Goal: Find specific page/section: Find specific page/section

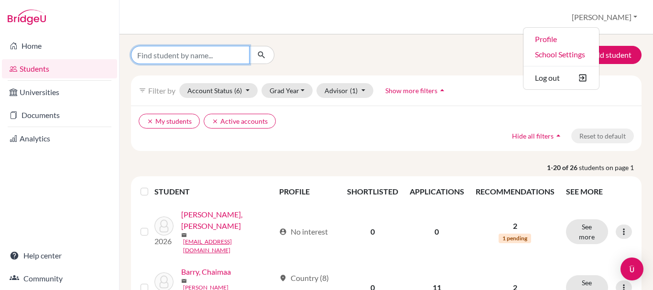
click at [176, 61] on input "Find student by name..." at bounding box center [190, 55] width 118 height 18
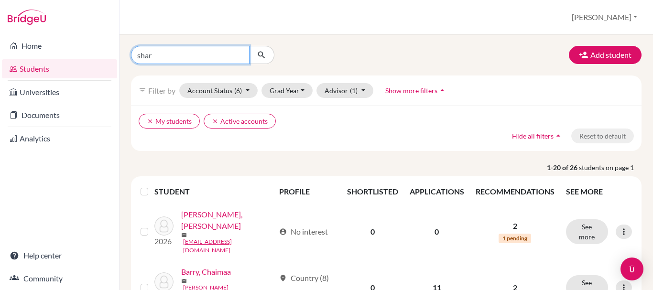
type input "sharif"
click button "submit" at bounding box center [261, 55] width 25 height 18
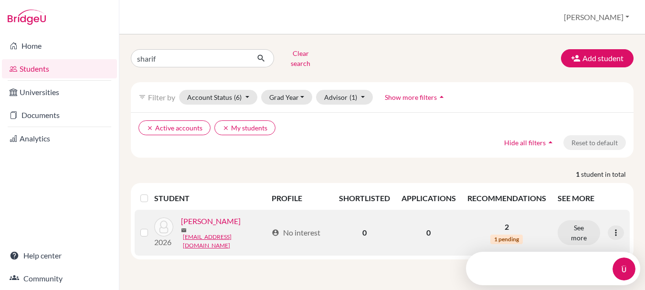
click at [203, 220] on link "[PERSON_NAME]" at bounding box center [211, 220] width 60 height 11
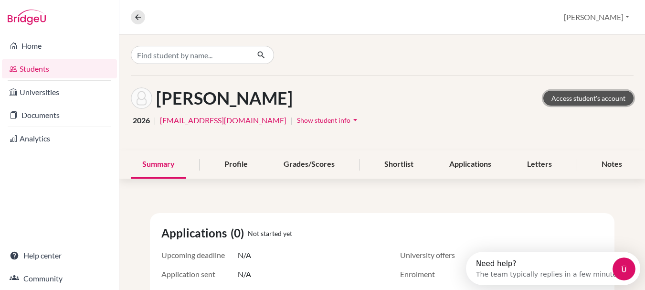
click at [573, 100] on link "Access student's account" at bounding box center [589, 98] width 90 height 15
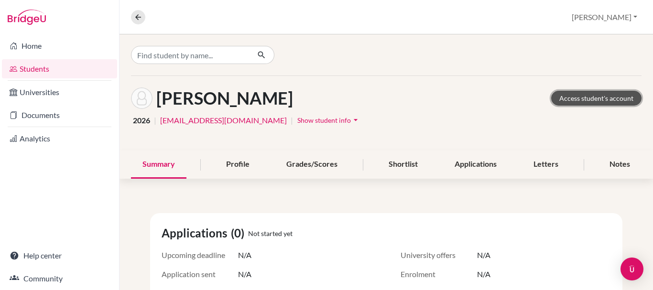
click at [587, 97] on link "Access student's account" at bounding box center [596, 98] width 90 height 15
